Goal: Task Accomplishment & Management: Manage account settings

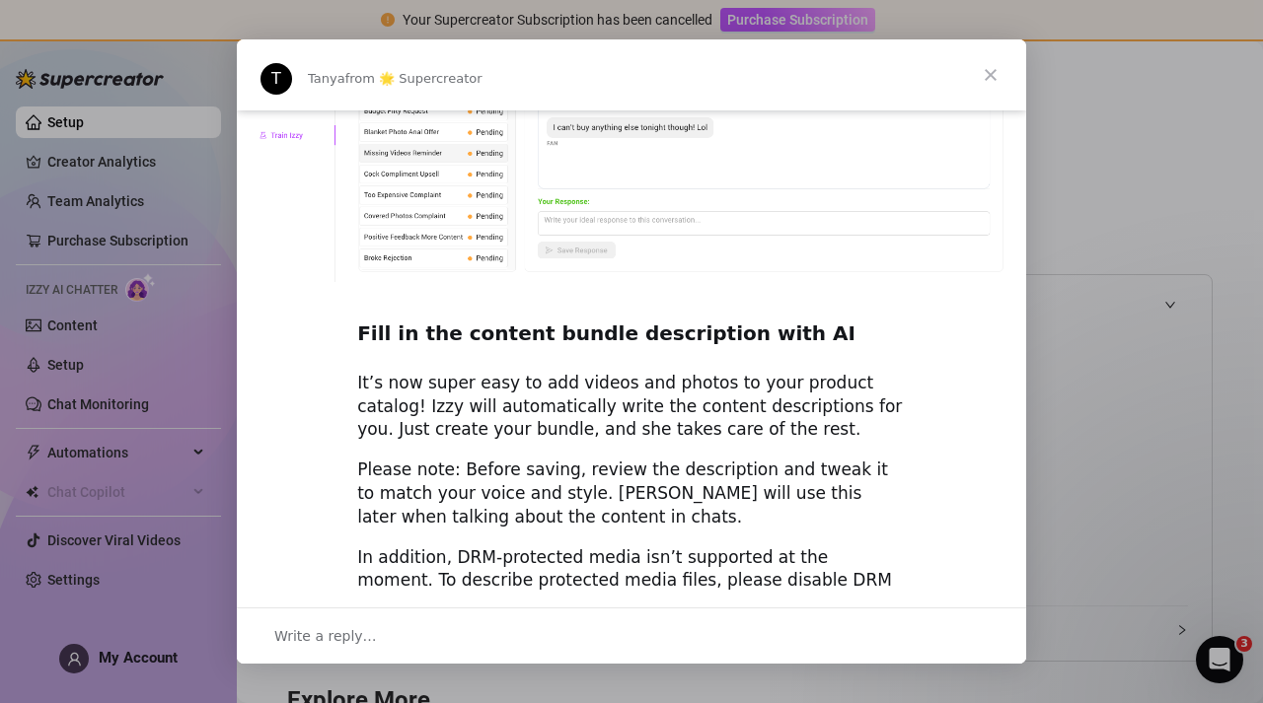
scroll to position [2501, 0]
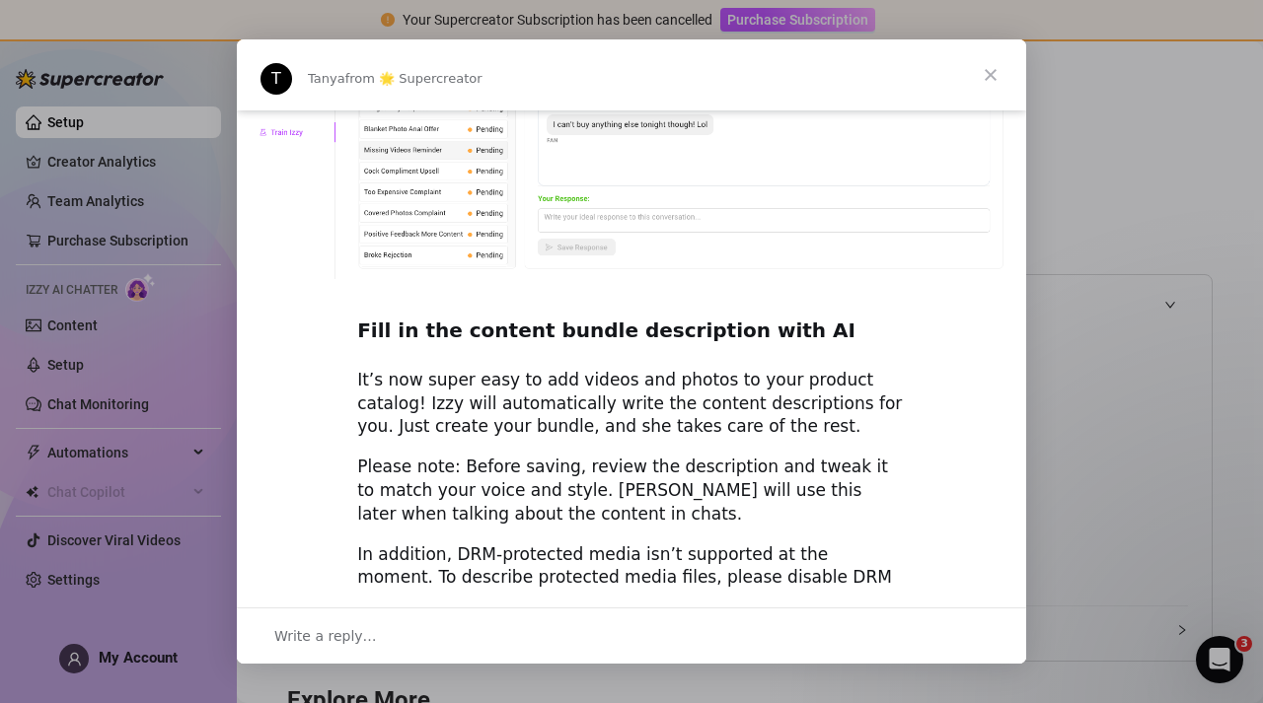
click at [991, 81] on span "Close" at bounding box center [990, 74] width 71 height 71
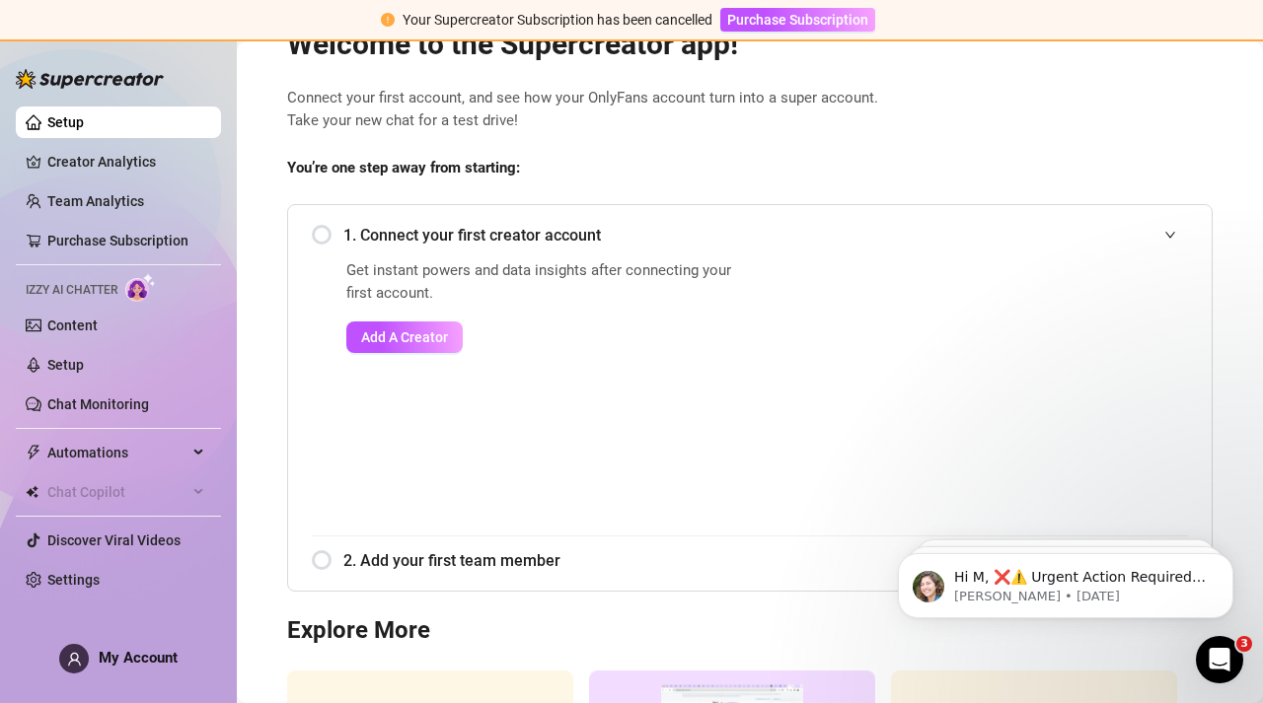
scroll to position [0, 0]
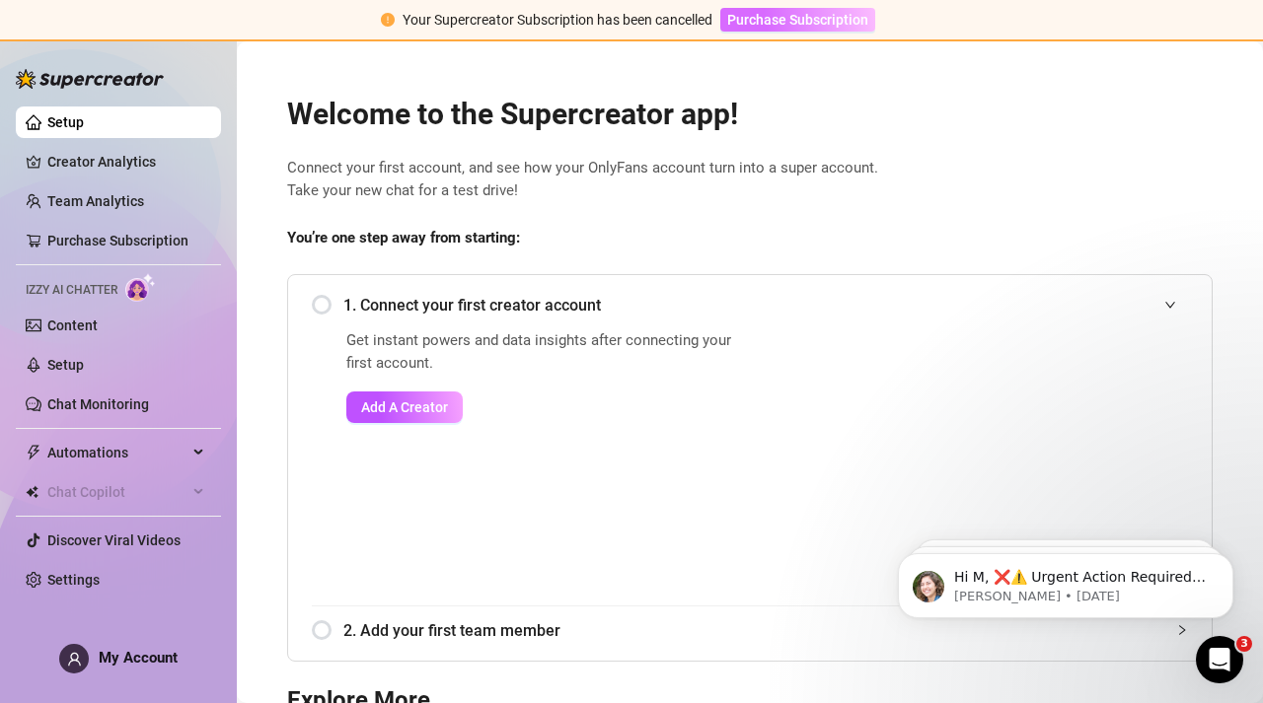
click at [765, 24] on span "Purchase Subscription" at bounding box center [797, 20] width 141 height 16
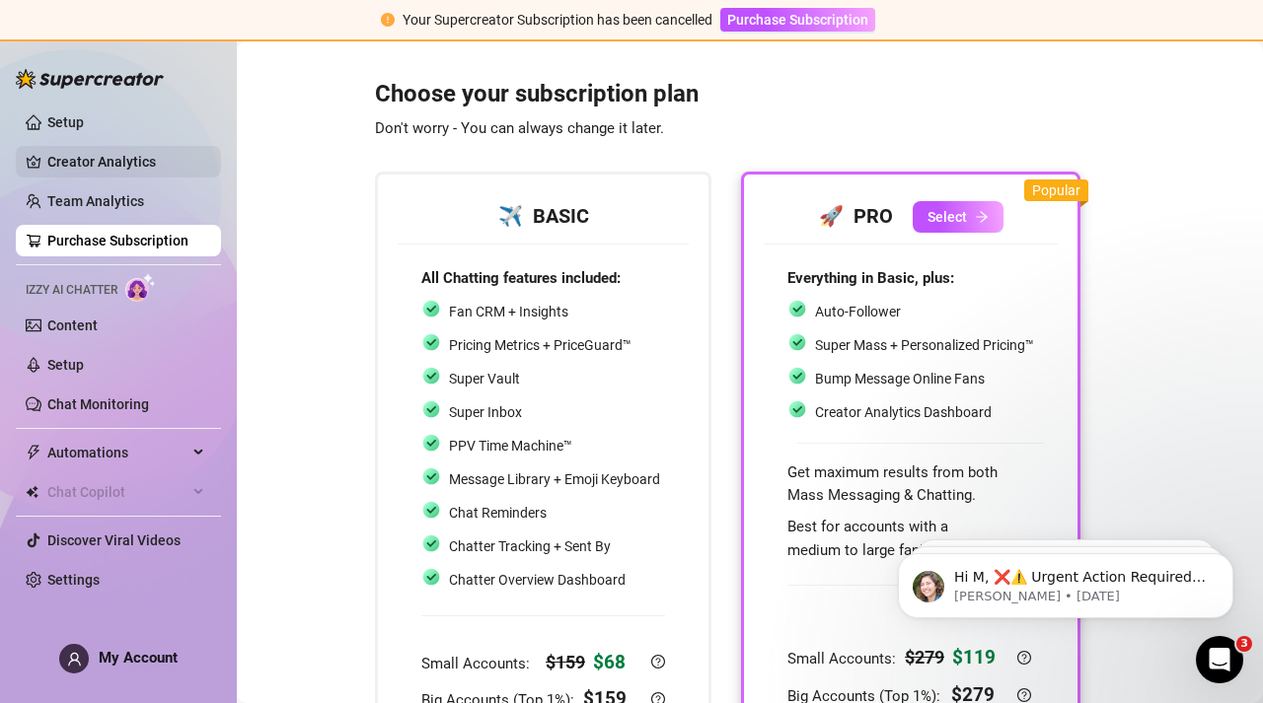
click at [94, 162] on link "Creator Analytics" at bounding box center [126, 162] width 158 height 32
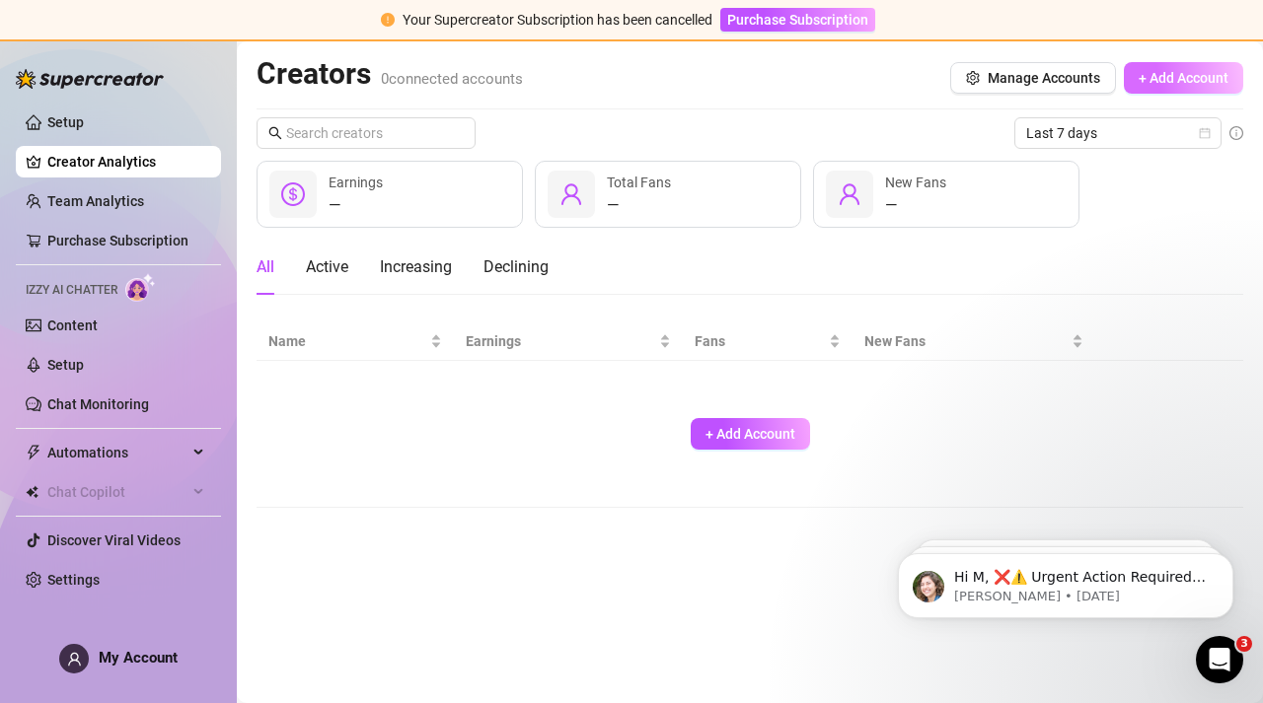
click at [1153, 87] on button "+ Add Account" at bounding box center [1183, 78] width 119 height 32
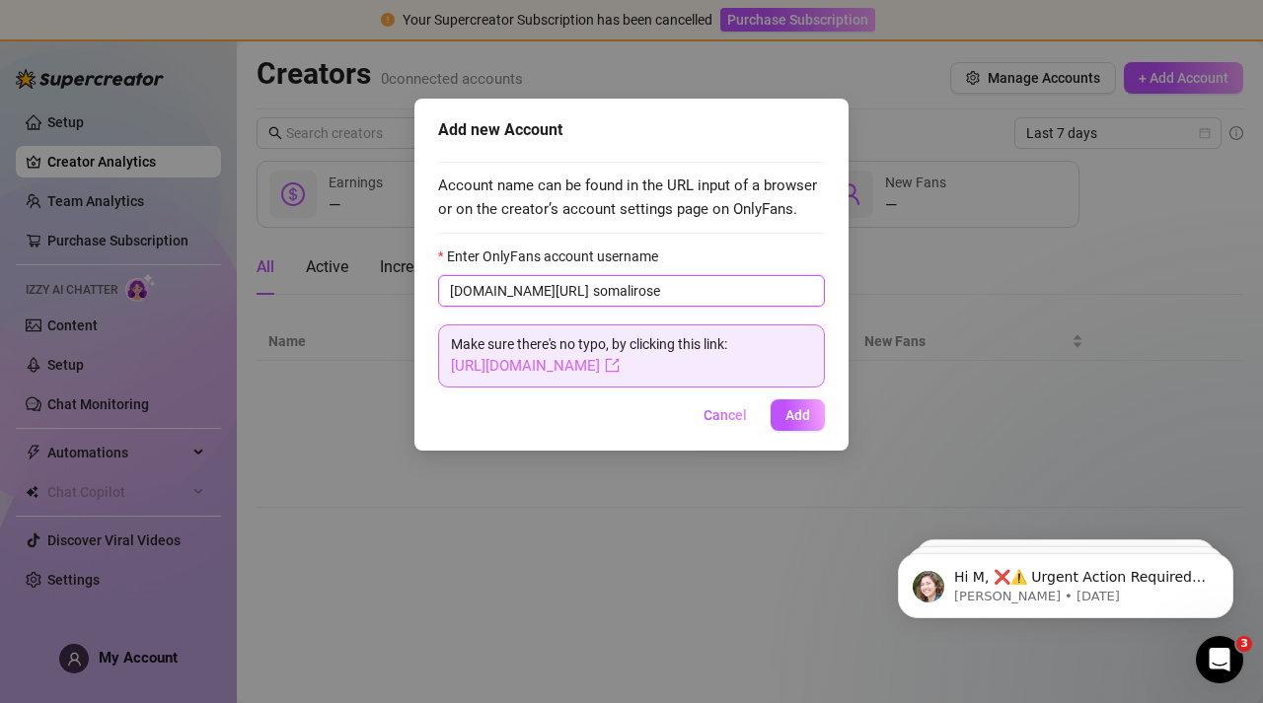
type input "somalirose"
click at [586, 364] on link "[URL][DOMAIN_NAME]" at bounding box center [535, 366] width 169 height 18
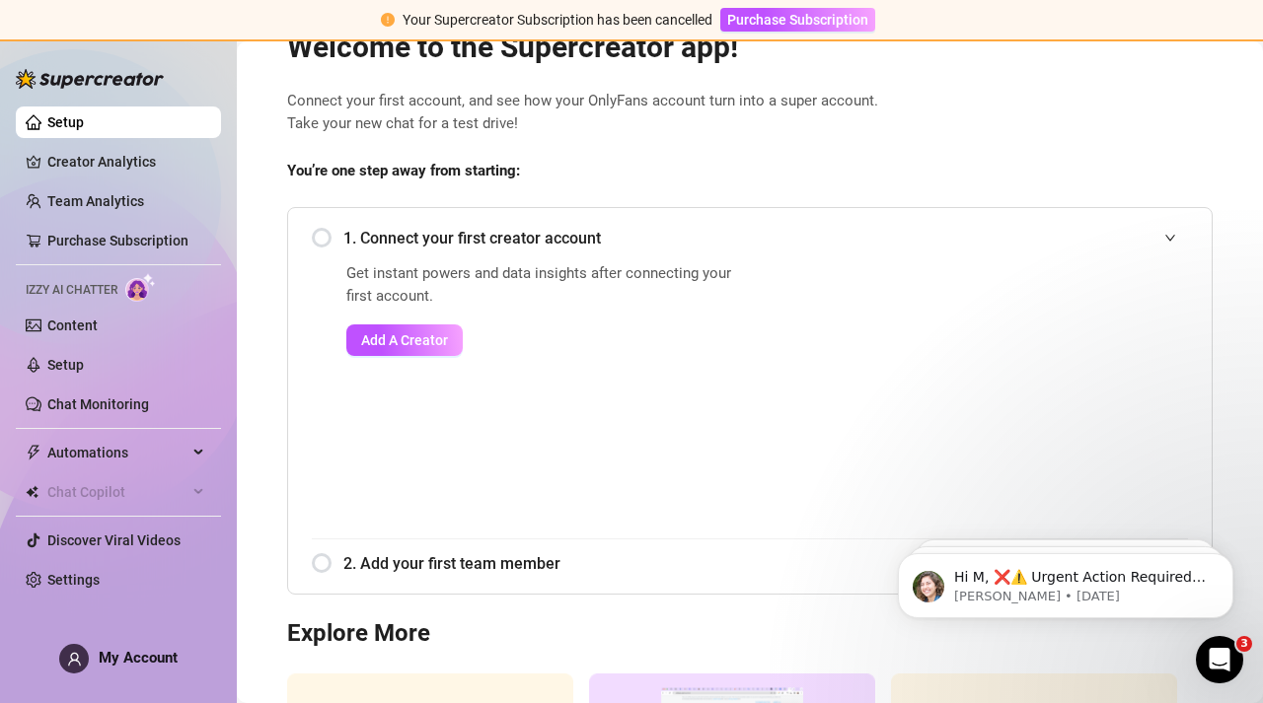
scroll to position [95, 0]
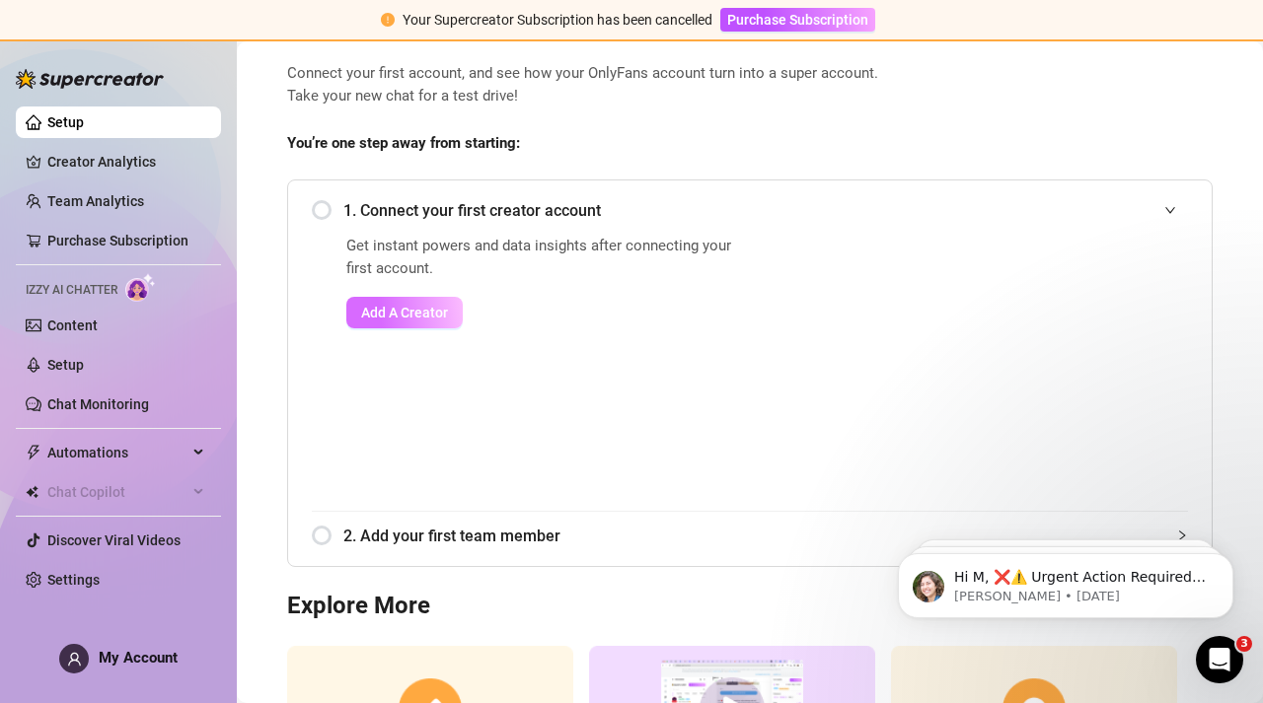
click at [431, 318] on span "Add A Creator" at bounding box center [404, 313] width 87 height 16
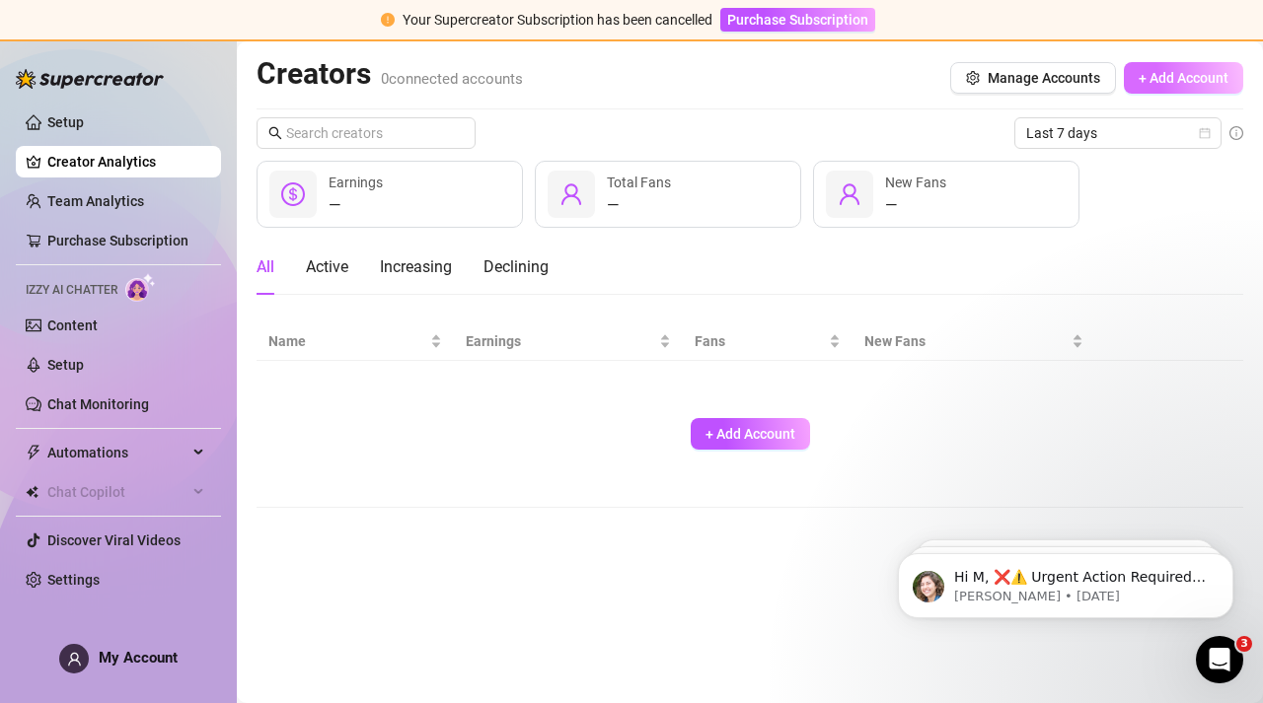
click at [1143, 78] on span "+ Add Account" at bounding box center [1183, 78] width 90 height 16
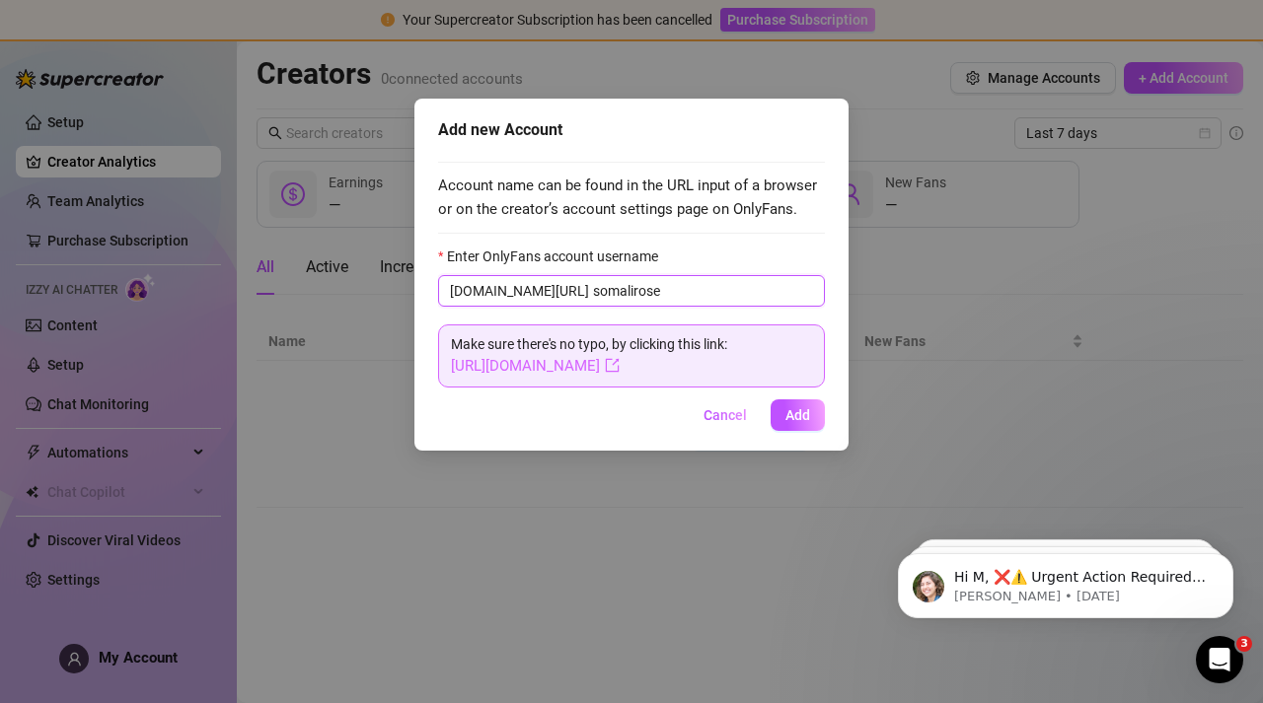
type input "somalirose"
click at [607, 370] on link "[URL][DOMAIN_NAME]" at bounding box center [535, 366] width 169 height 18
click at [789, 422] on span "Add" at bounding box center [797, 415] width 25 height 16
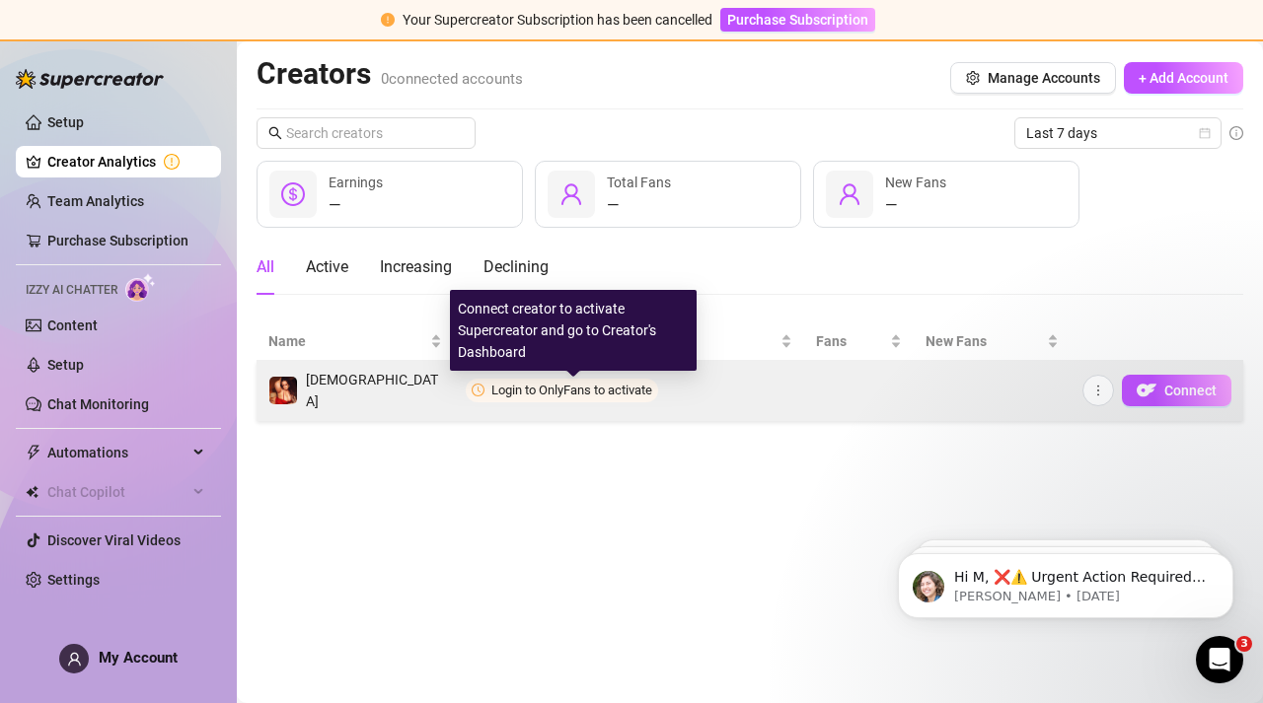
click at [575, 394] on span "Login to OnlyFans to activate" at bounding box center [571, 390] width 161 height 15
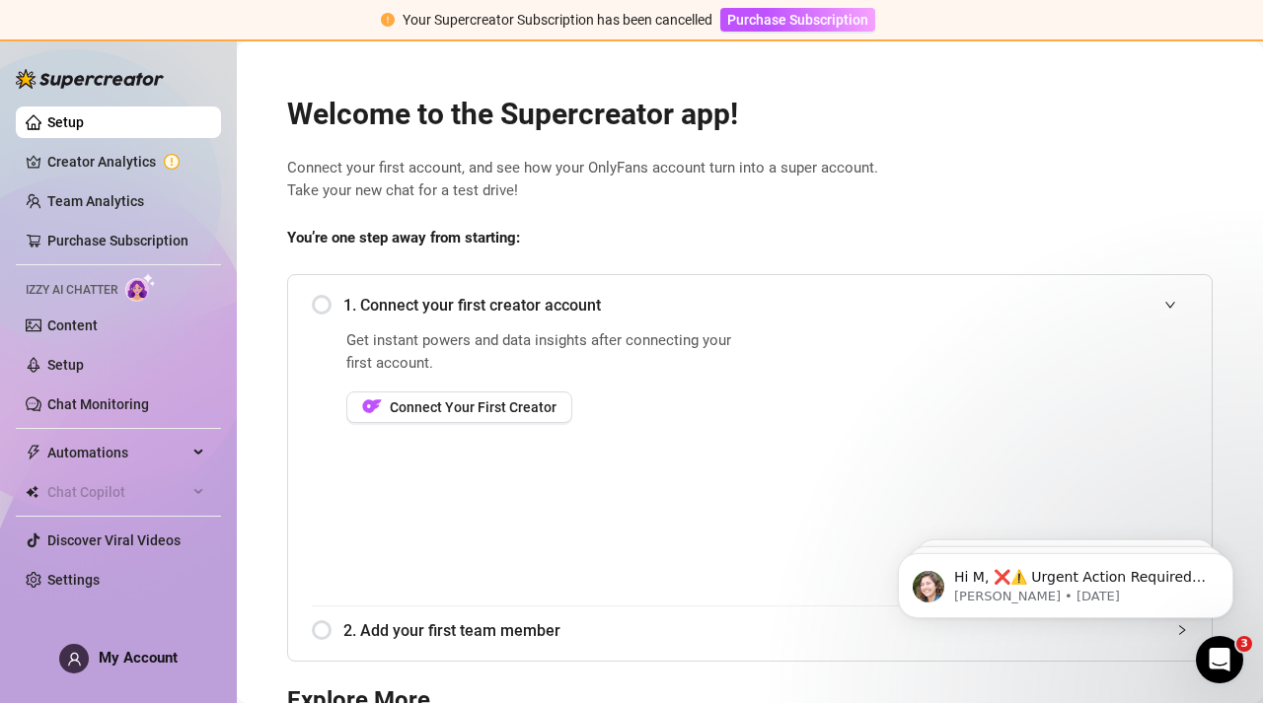
click at [1217, 660] on icon "Open Intercom Messenger" at bounding box center [1219, 660] width 33 height 33
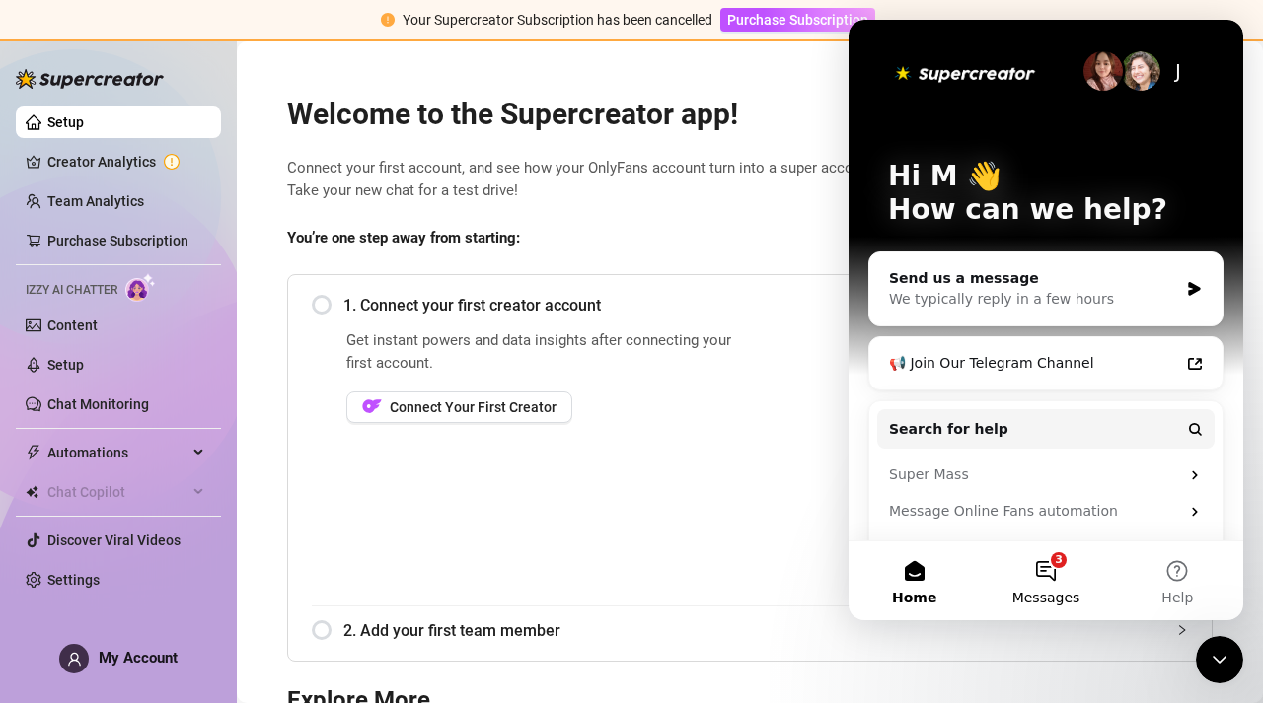
click at [1039, 568] on button "3 Messages" at bounding box center [1045, 581] width 131 height 79
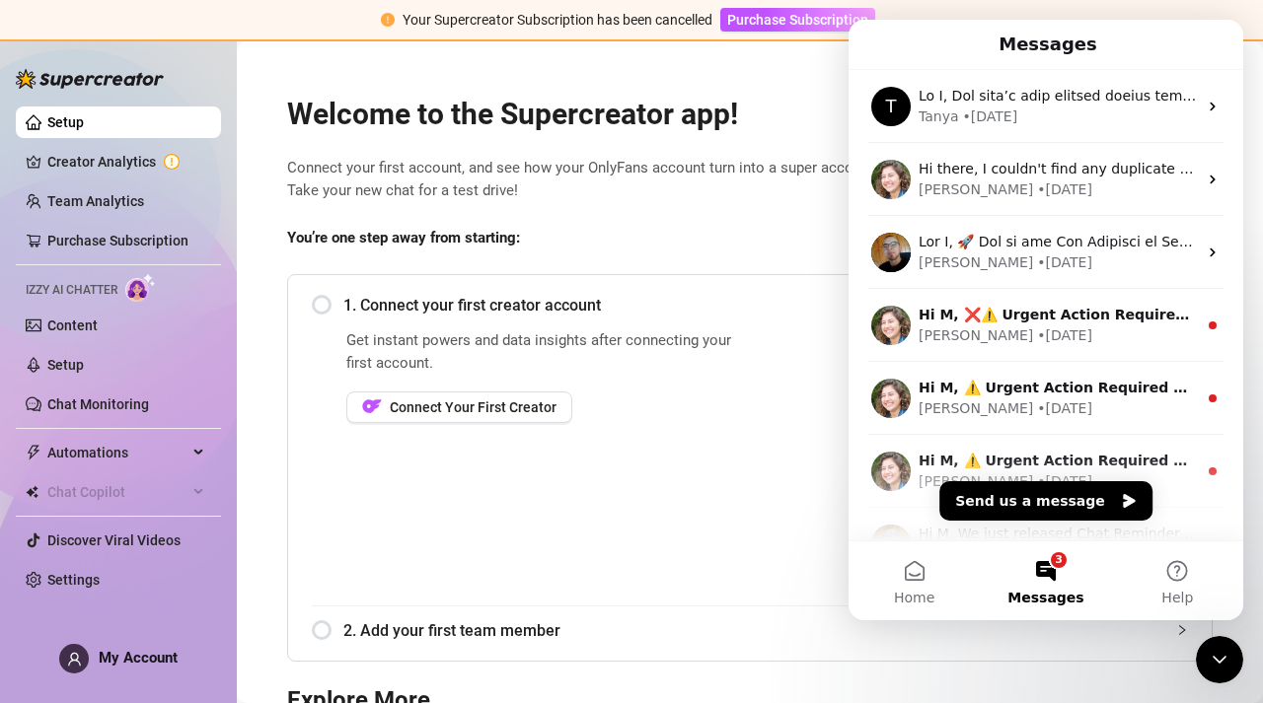
click at [798, 125] on h2 "Welcome to the Supercreator app!" at bounding box center [749, 114] width 925 height 37
click at [687, 473] on div "Get instant powers and data insights after connecting your first account. Conne…" at bounding box center [545, 467] width 398 height 276
click at [135, 162] on link "Creator Analytics" at bounding box center [126, 162] width 158 height 32
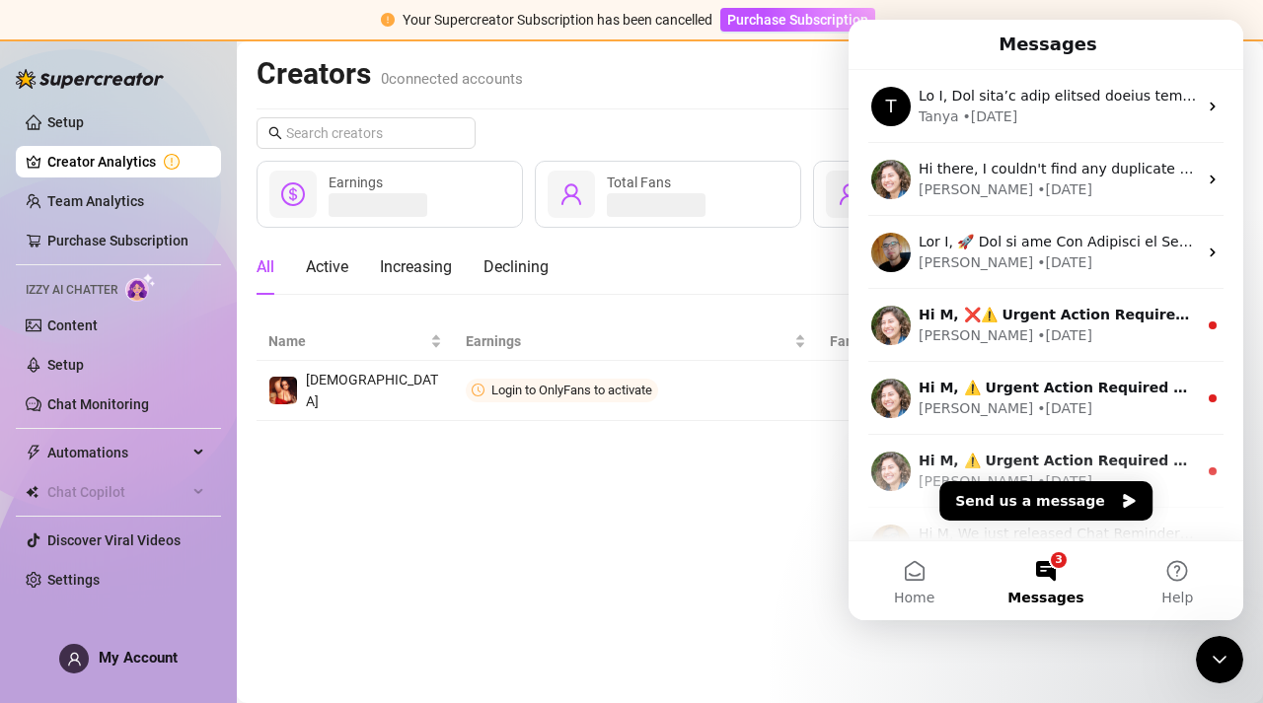
click at [1048, 569] on button "3 Messages" at bounding box center [1045, 581] width 131 height 79
click at [1217, 657] on icon "Close Intercom Messenger" at bounding box center [1219, 660] width 24 height 24
